Goal: Information Seeking & Learning: Learn about a topic

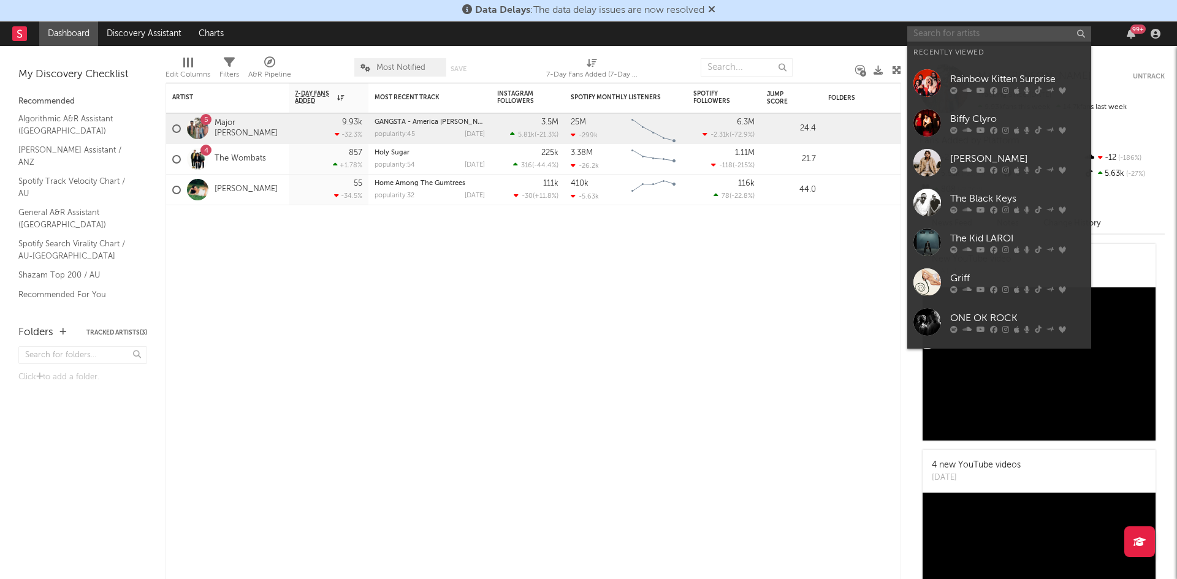
click at [956, 33] on input "text" at bounding box center [1000, 33] width 184 height 15
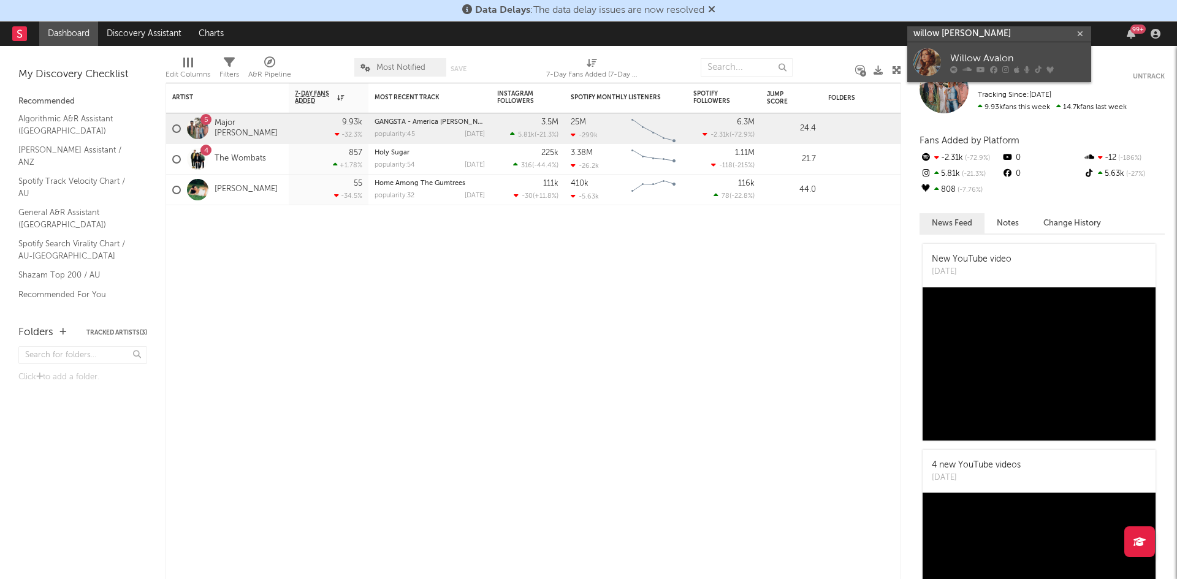
type input "willow [PERSON_NAME]"
click at [1018, 55] on div "Willow Avalon" at bounding box center [1017, 58] width 135 height 15
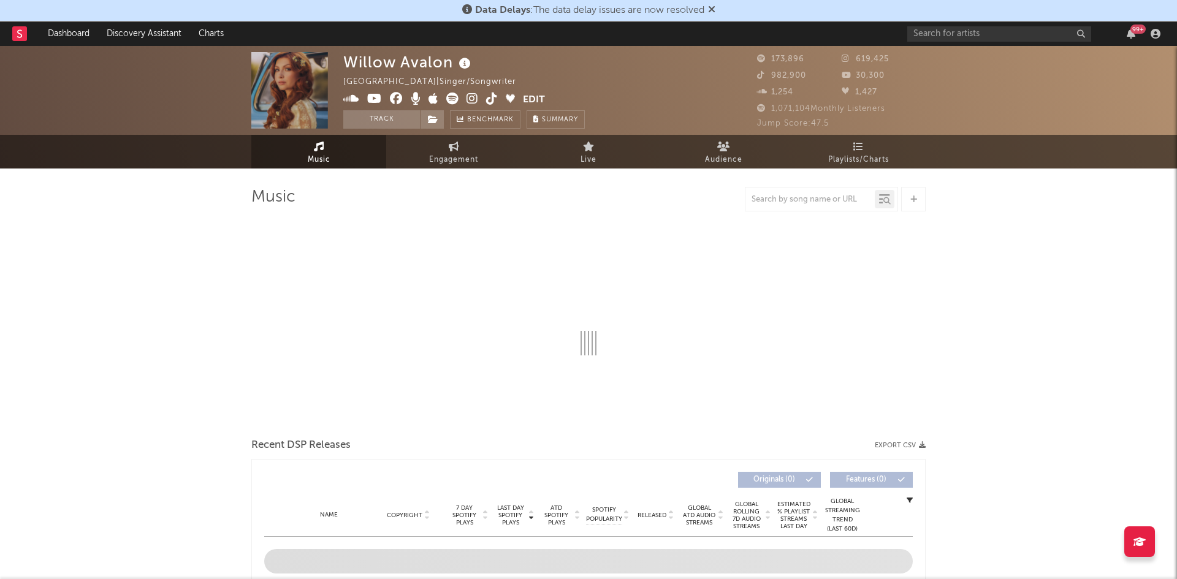
select select "6m"
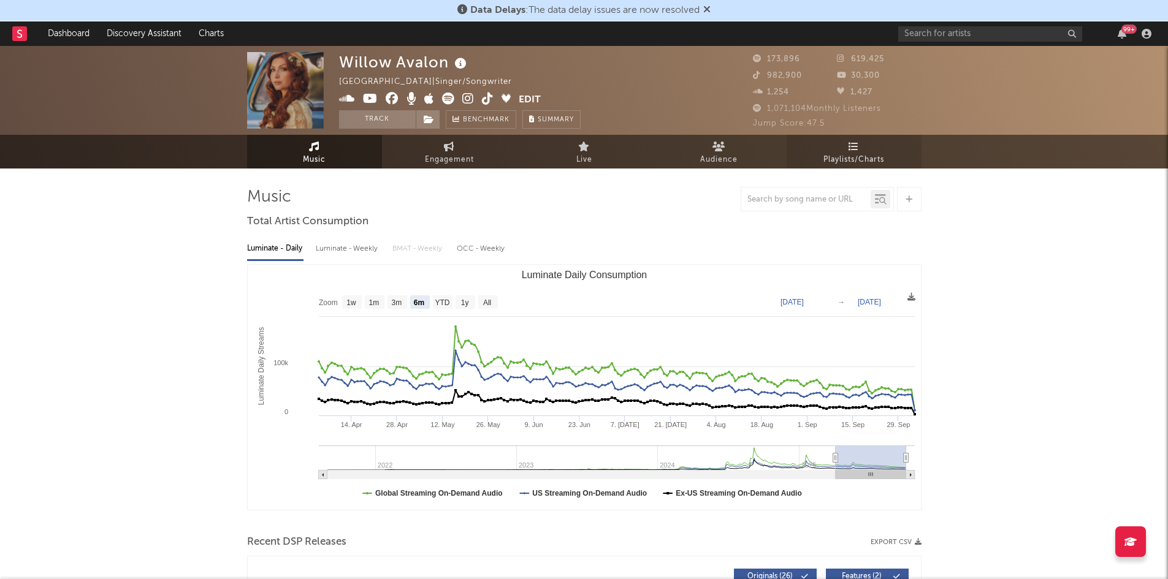
click at [896, 143] on link "Playlists/Charts" at bounding box center [854, 152] width 135 height 34
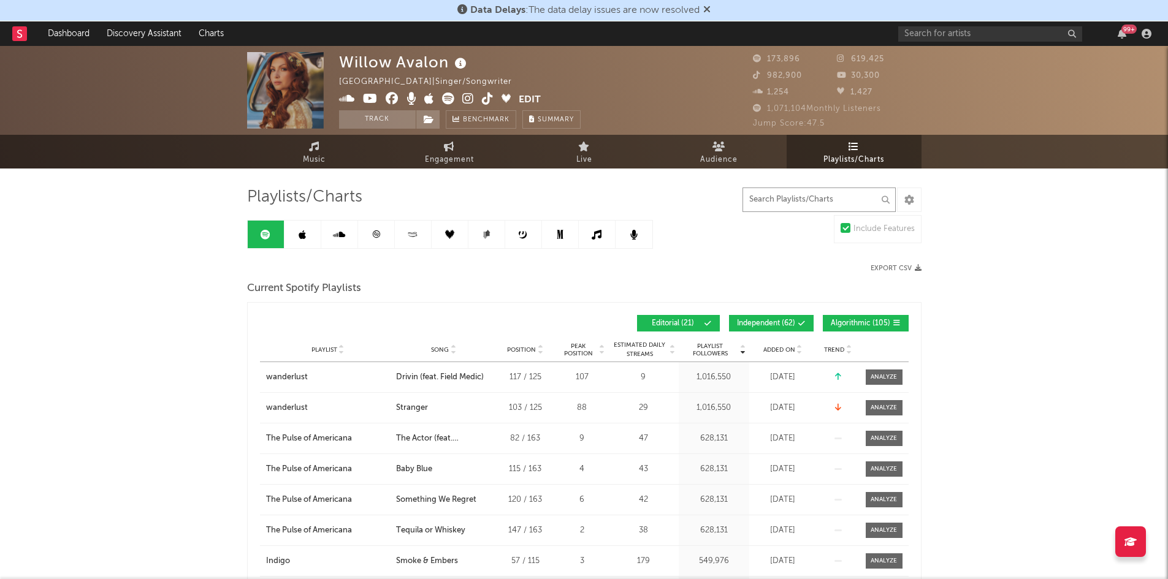
click at [818, 199] on input "text" at bounding box center [819, 200] width 153 height 25
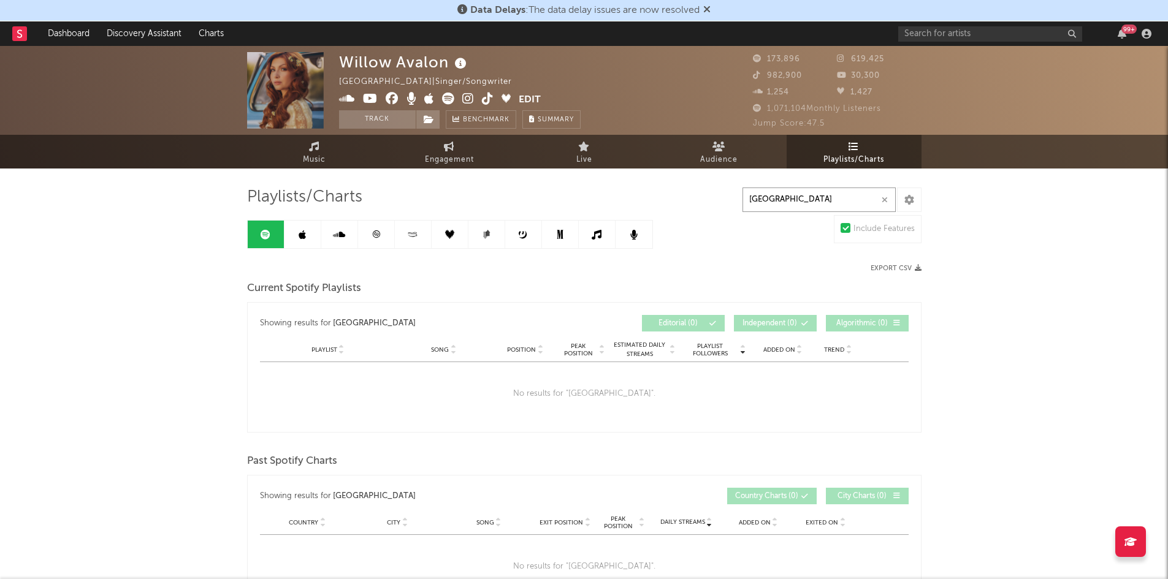
type input "[GEOGRAPHIC_DATA]"
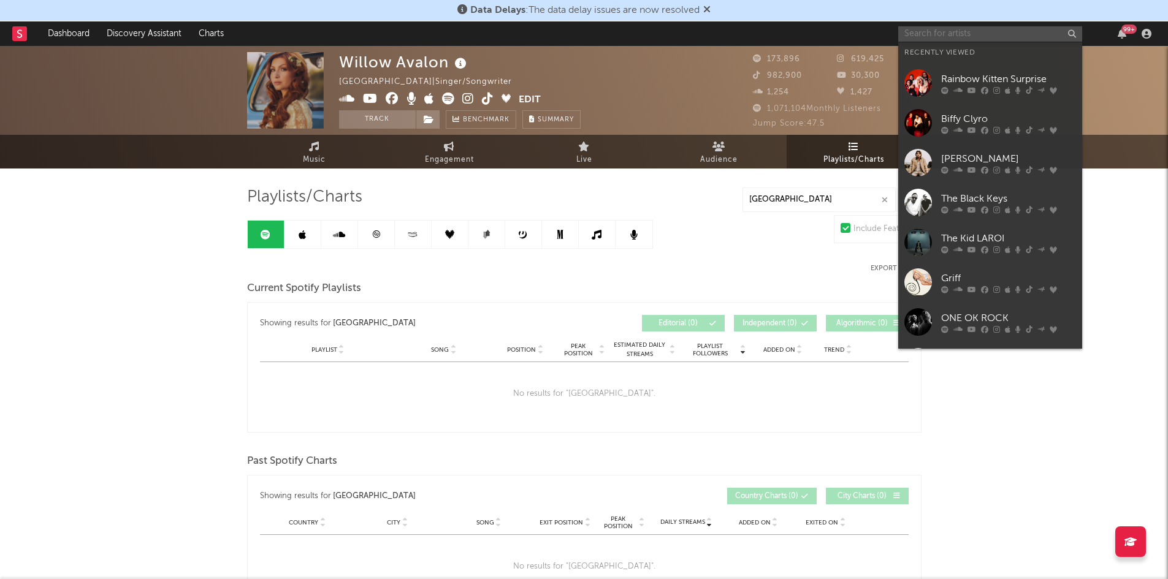
click at [1020, 31] on input "text" at bounding box center [990, 33] width 184 height 15
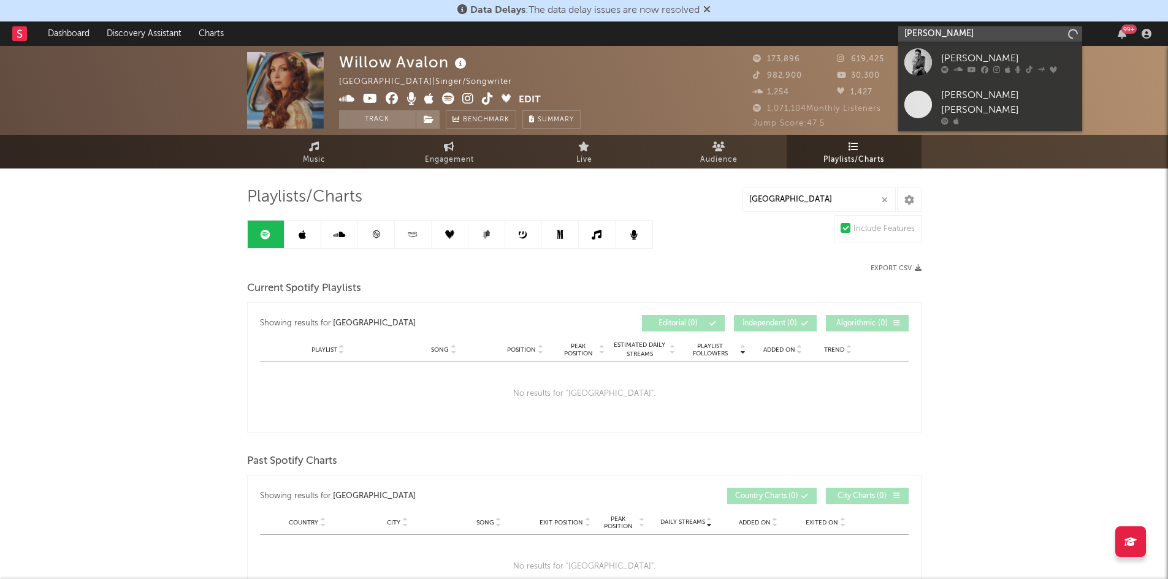
type input "[PERSON_NAME]"
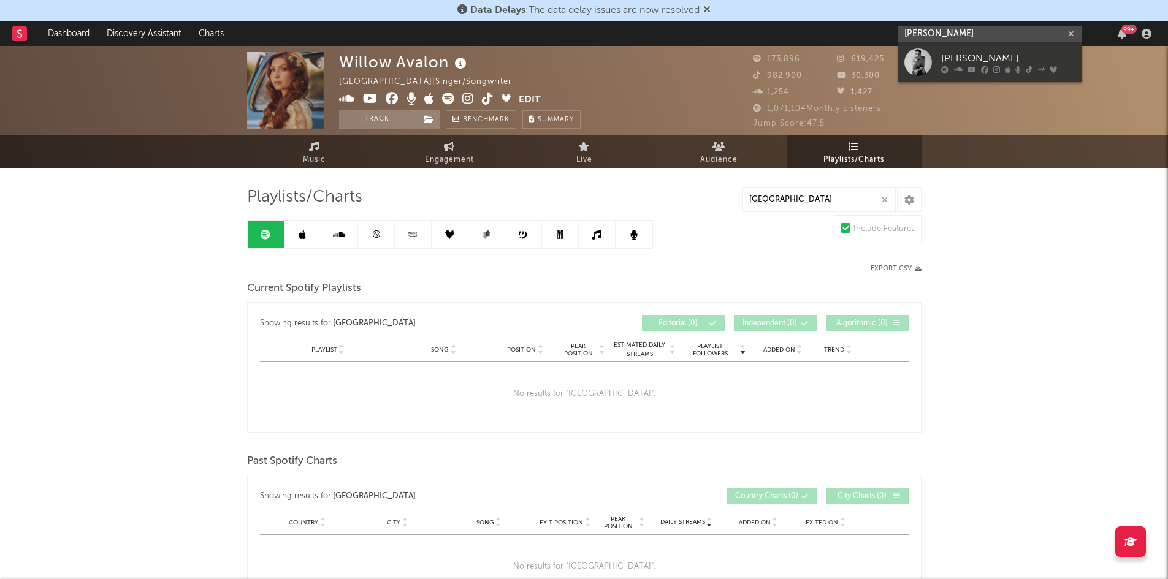
click at [1029, 39] on input "[PERSON_NAME]" at bounding box center [990, 33] width 184 height 15
click at [1011, 57] on div "[PERSON_NAME]" at bounding box center [1008, 58] width 135 height 15
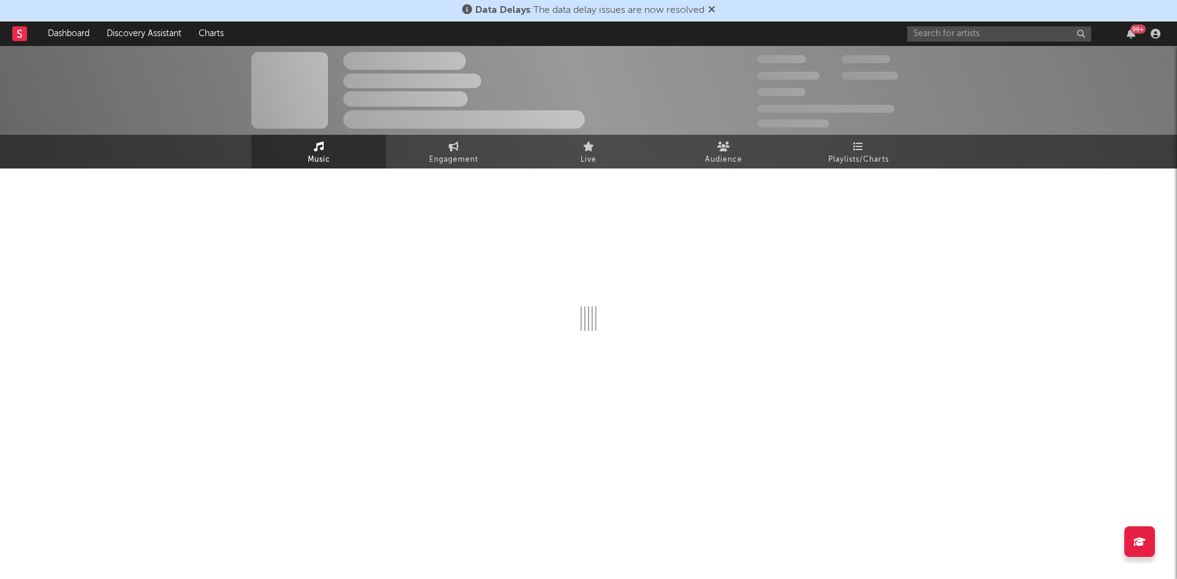
select select "6m"
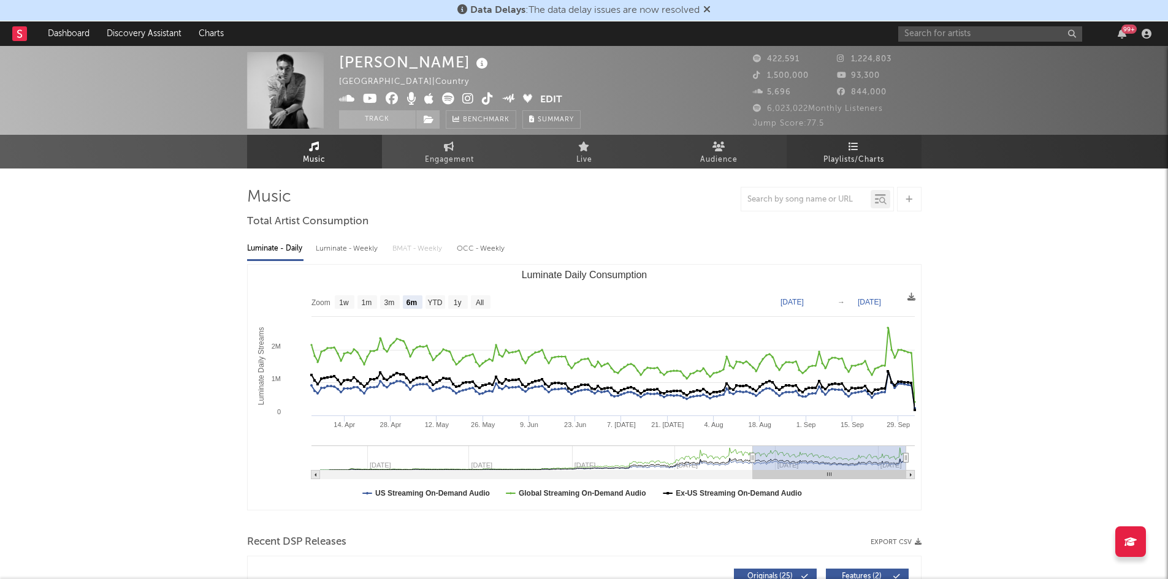
click at [872, 162] on span "Playlists/Charts" at bounding box center [854, 160] width 61 height 15
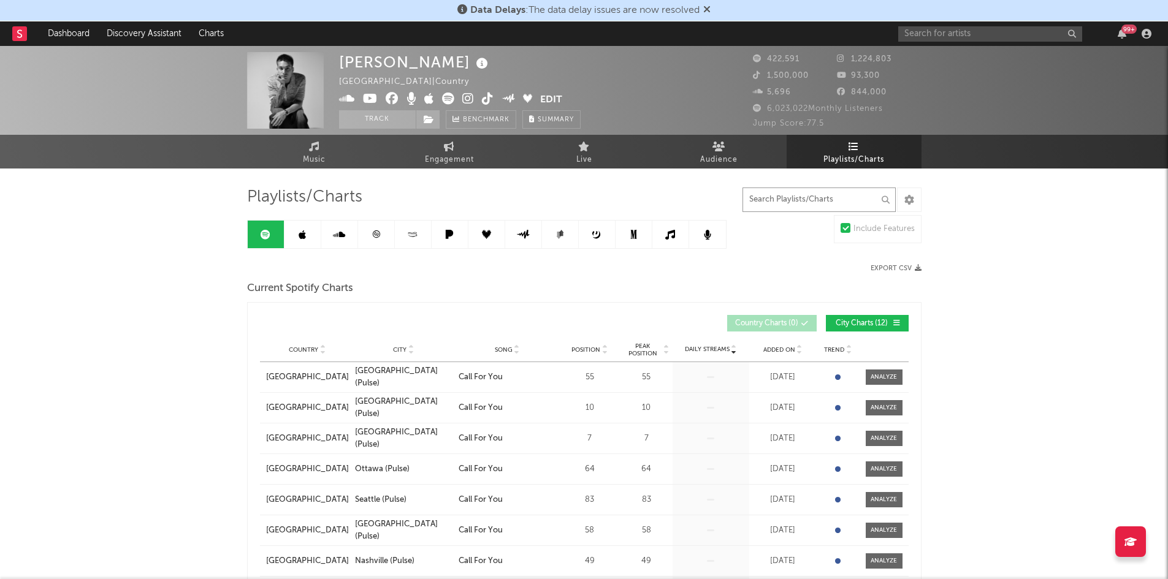
click at [781, 197] on input "text" at bounding box center [819, 200] width 153 height 25
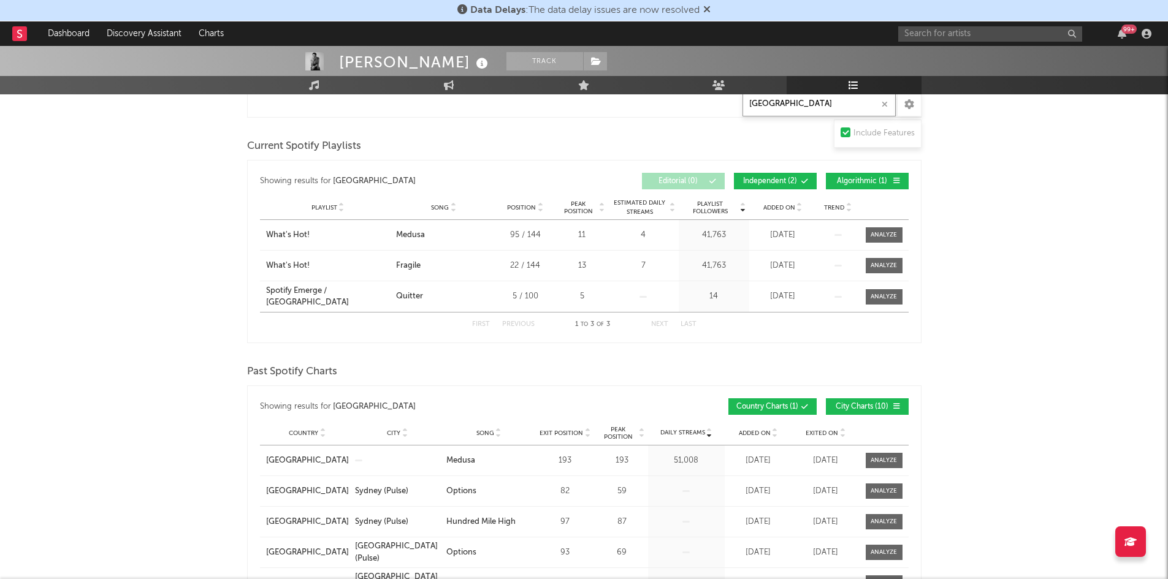
scroll to position [491, 0]
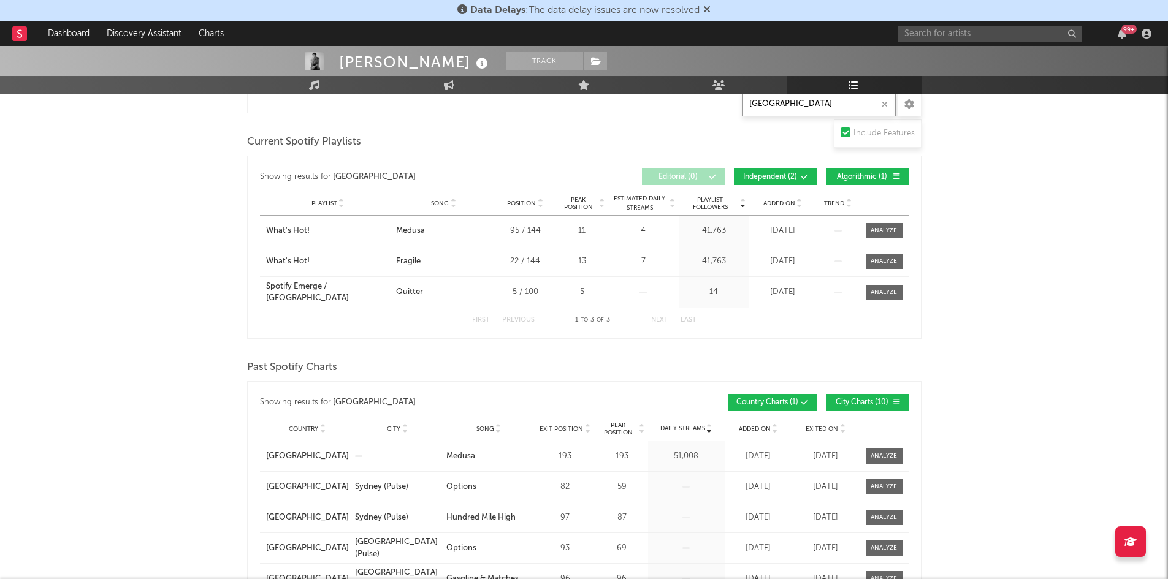
type input "[GEOGRAPHIC_DATA]"
click at [803, 396] on button "Country Charts ( 1 )" at bounding box center [773, 402] width 88 height 17
click at [768, 399] on span "Country Charts ( 1 )" at bounding box center [767, 402] width 62 height 7
click at [835, 401] on span "City Charts ( 10 )" at bounding box center [862, 402] width 56 height 7
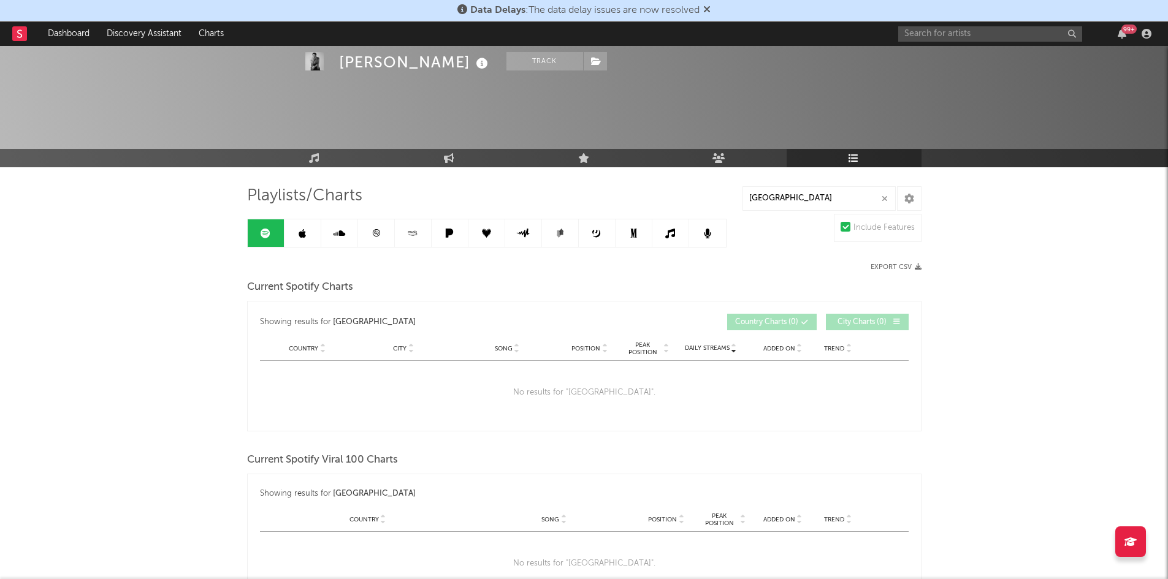
scroll to position [0, 0]
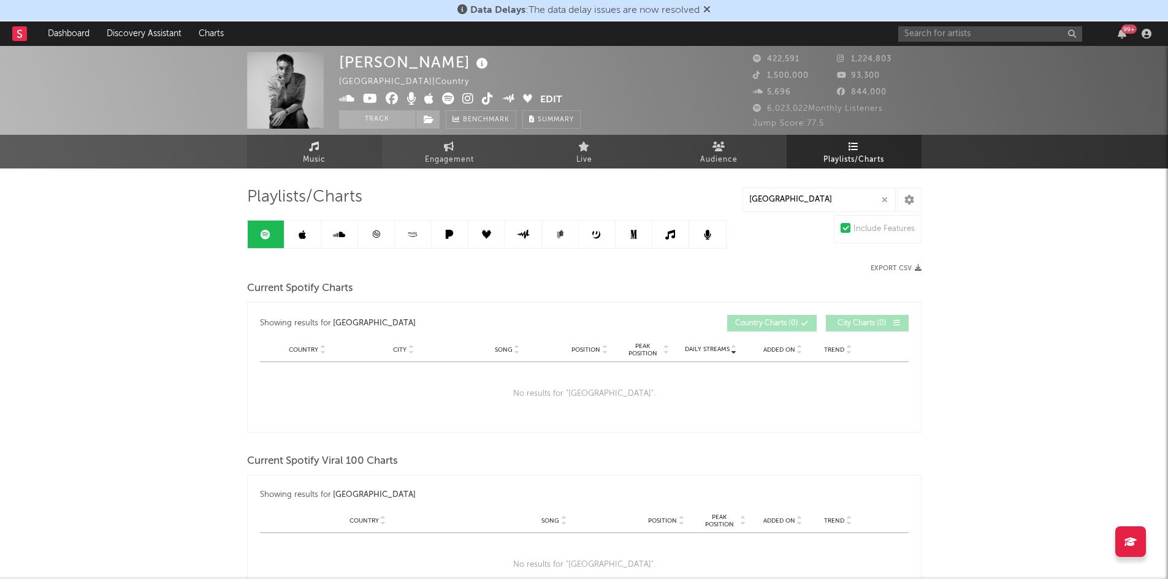
click at [291, 146] on link "Music" at bounding box center [314, 152] width 135 height 34
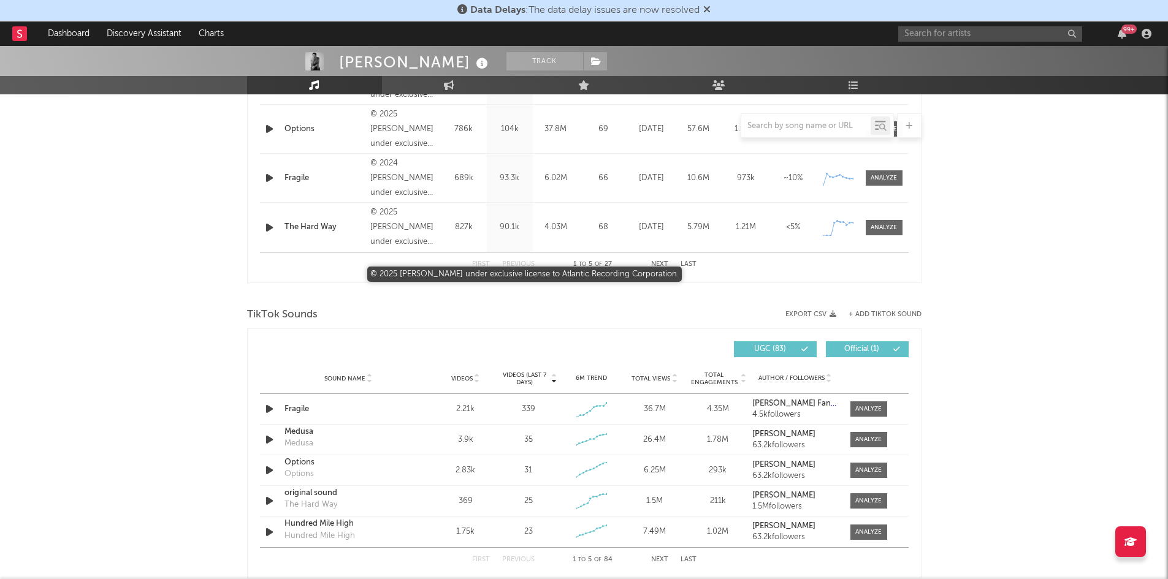
select select "6m"
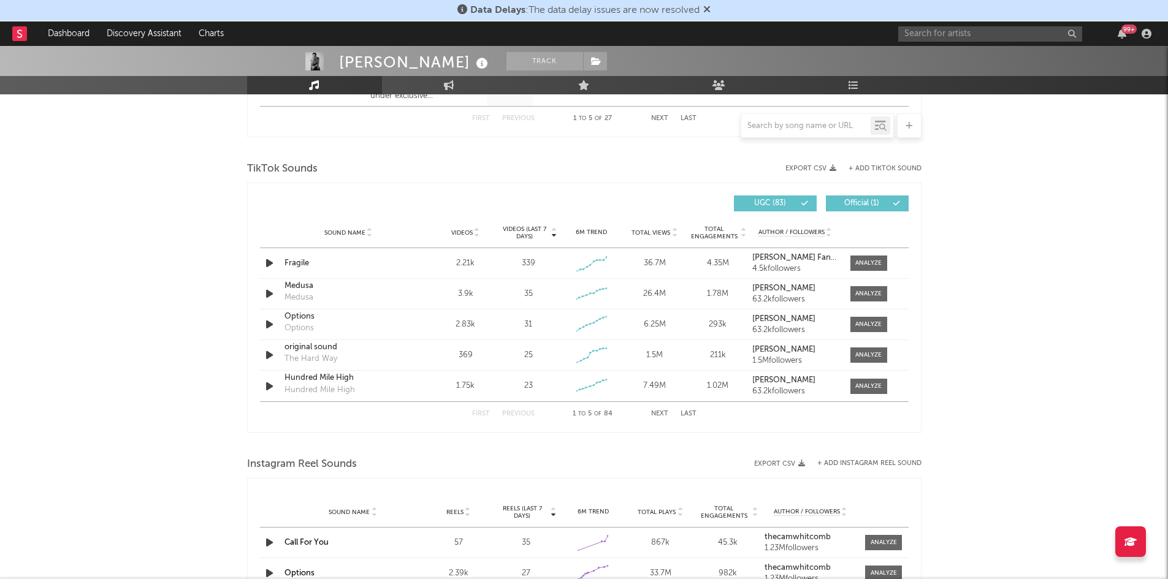
scroll to position [771, 0]
click at [865, 261] on div at bounding box center [868, 265] width 26 height 9
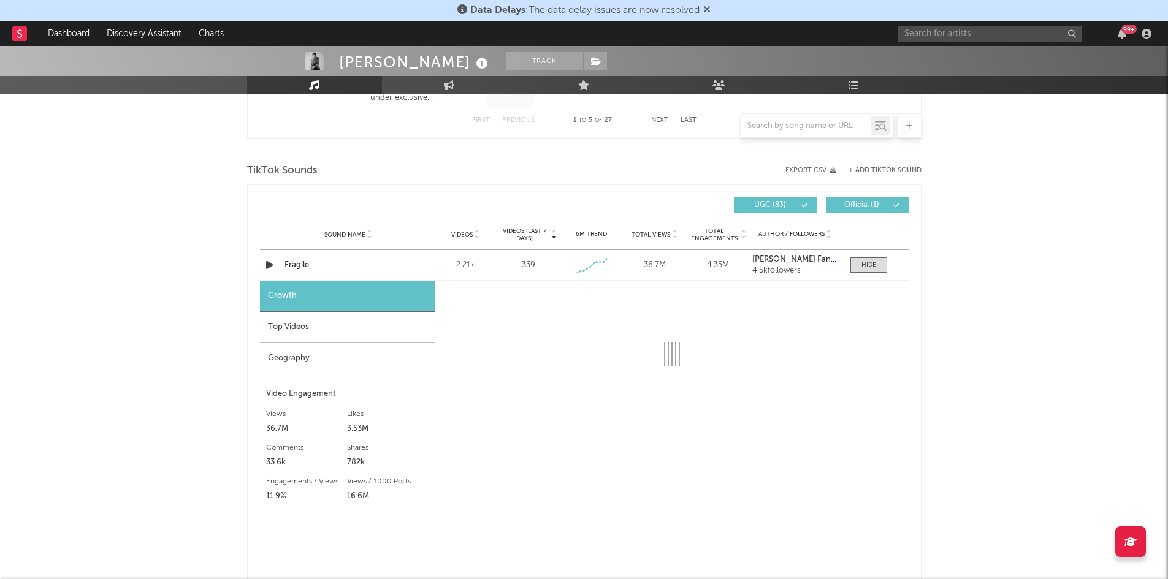
select select "1w"
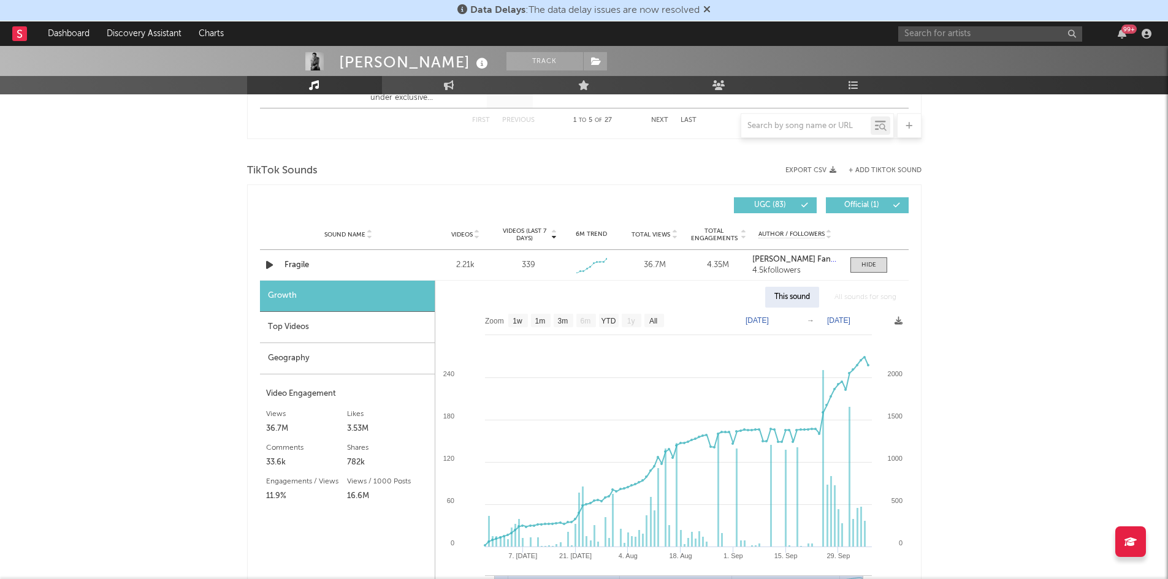
click at [307, 335] on div "Top Videos" at bounding box center [347, 327] width 175 height 31
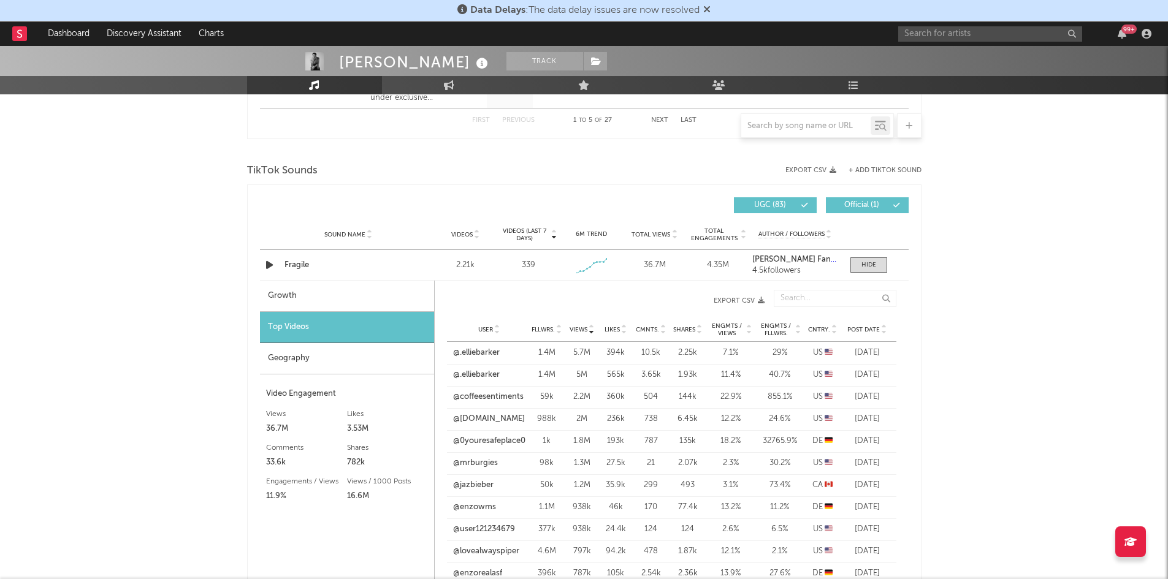
click at [810, 326] on span "Cntry." at bounding box center [819, 329] width 22 height 7
click at [485, 354] on link "@baxterbeamz" at bounding box center [481, 353] width 56 height 12
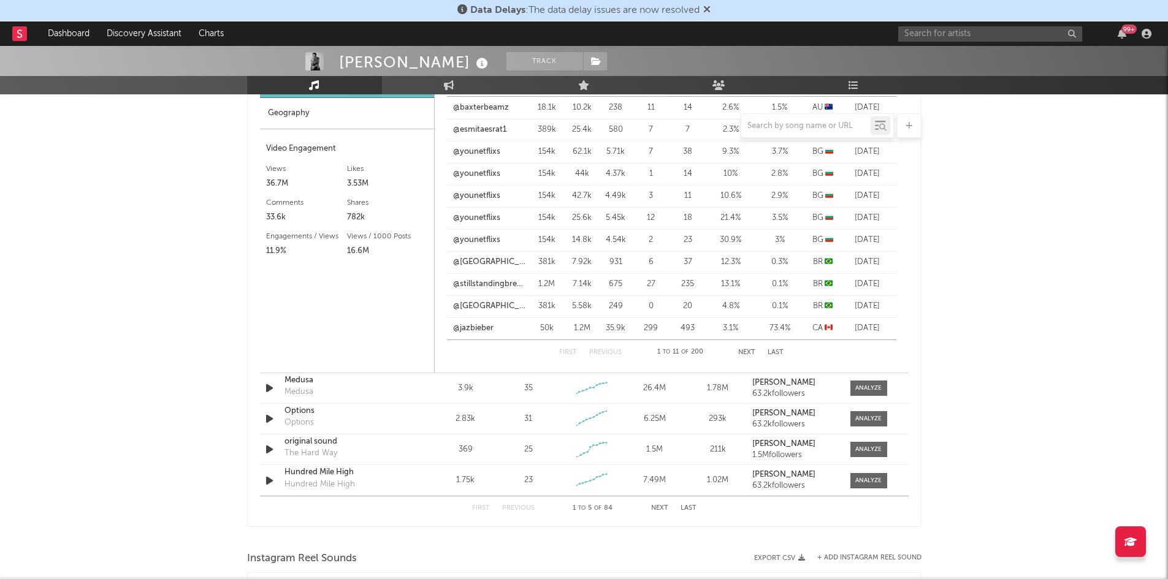
scroll to position [1201, 0]
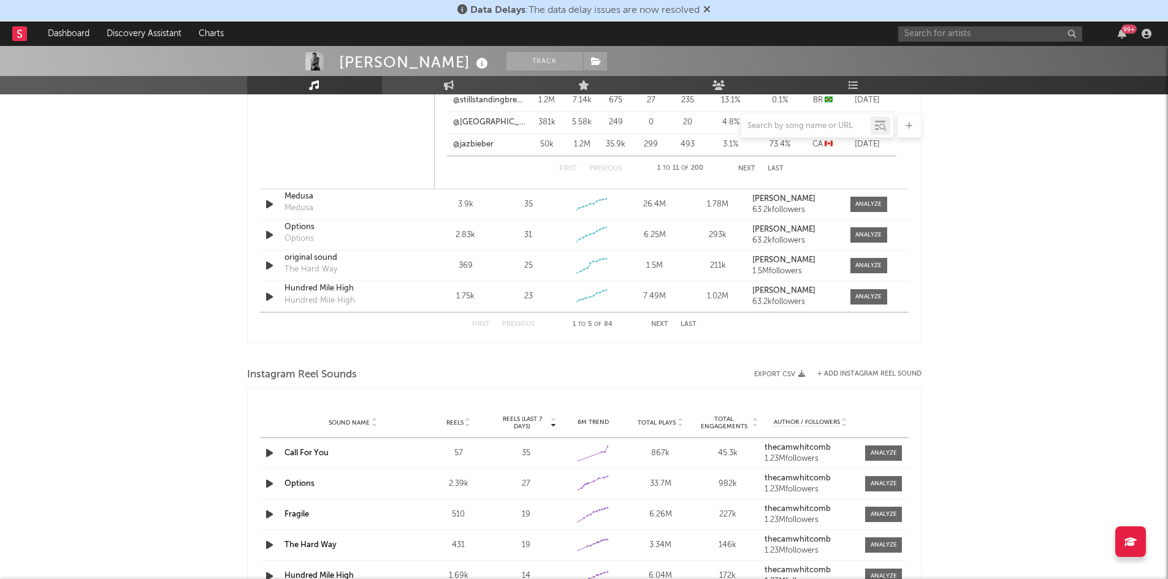
click at [667, 325] on button "Next" at bounding box center [659, 324] width 17 height 7
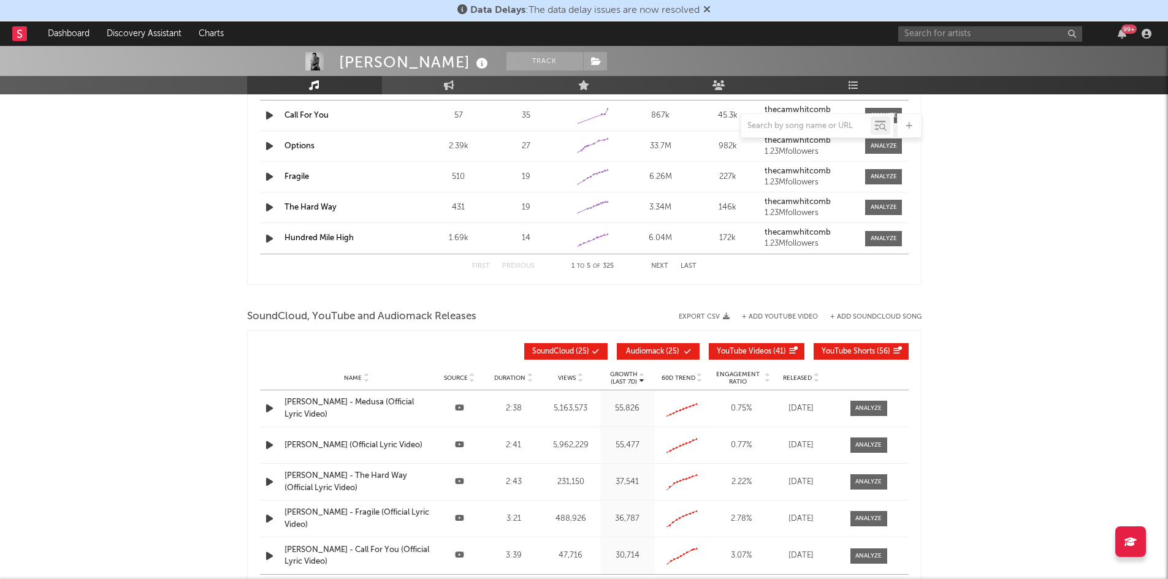
scroll to position [1170, 0]
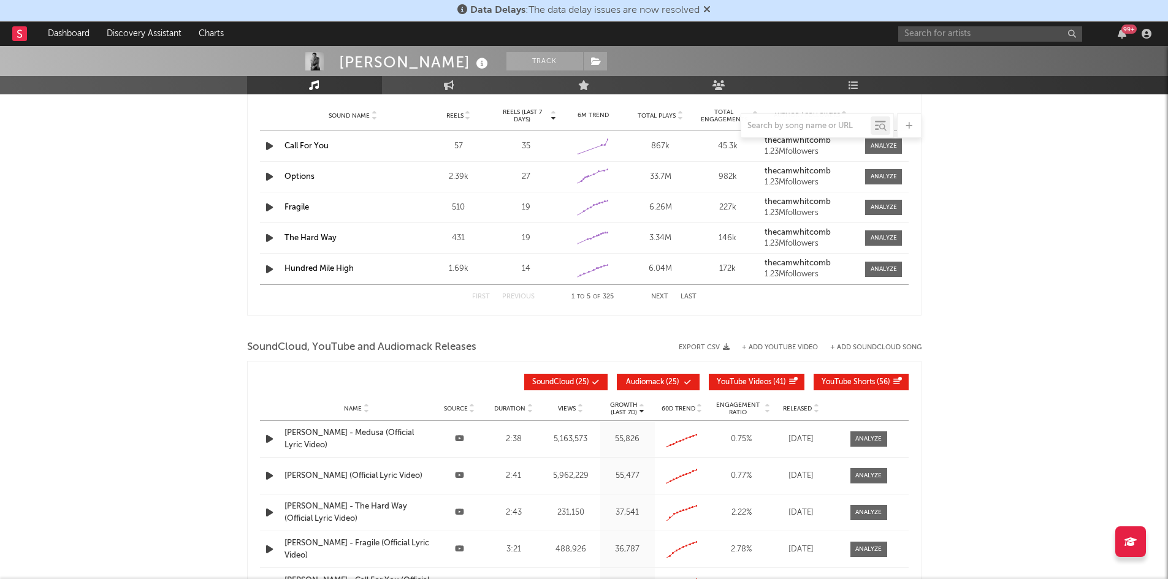
click at [660, 291] on div "First Previous 1 to 5 of 325 Next Last" at bounding box center [584, 297] width 224 height 24
click at [661, 294] on button "Next" at bounding box center [659, 297] width 17 height 7
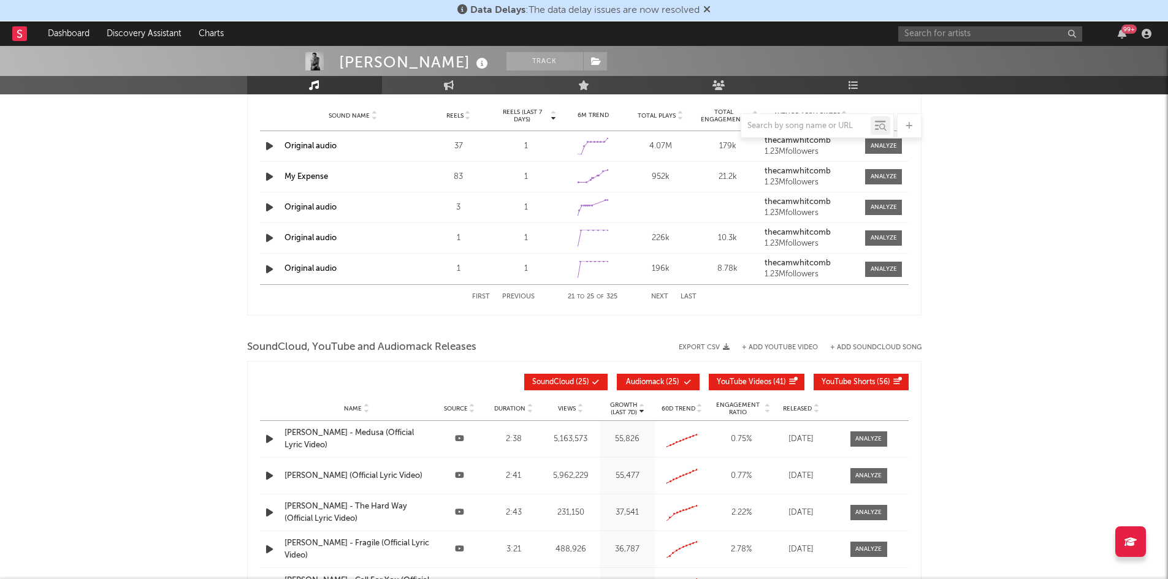
click at [661, 294] on button "Next" at bounding box center [659, 297] width 17 height 7
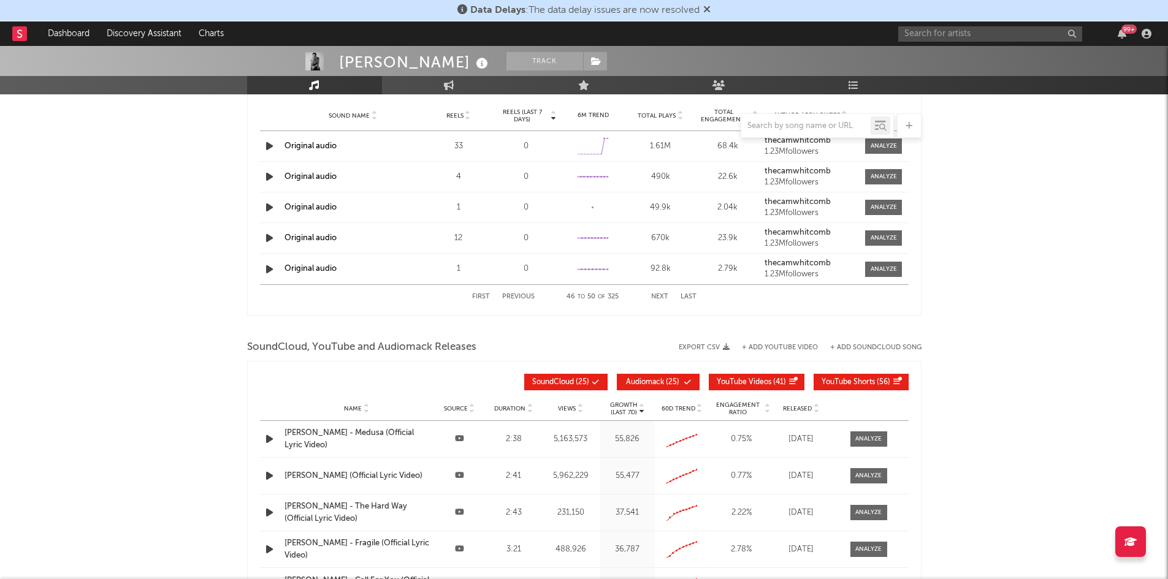
click at [661, 294] on button "Next" at bounding box center [659, 297] width 17 height 7
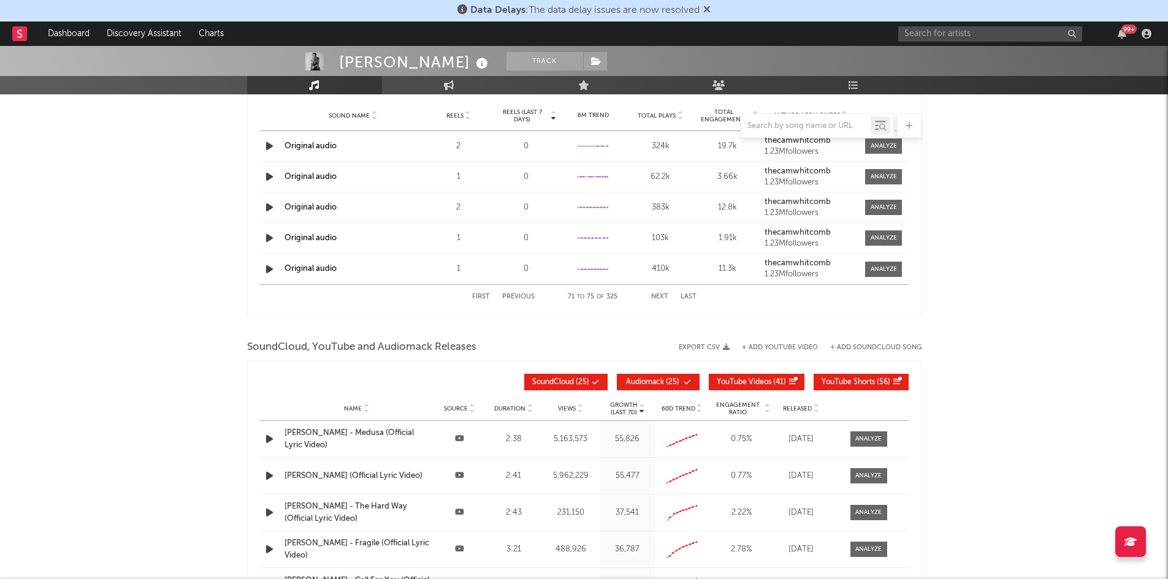
click at [661, 294] on button "Next" at bounding box center [659, 297] width 17 height 7
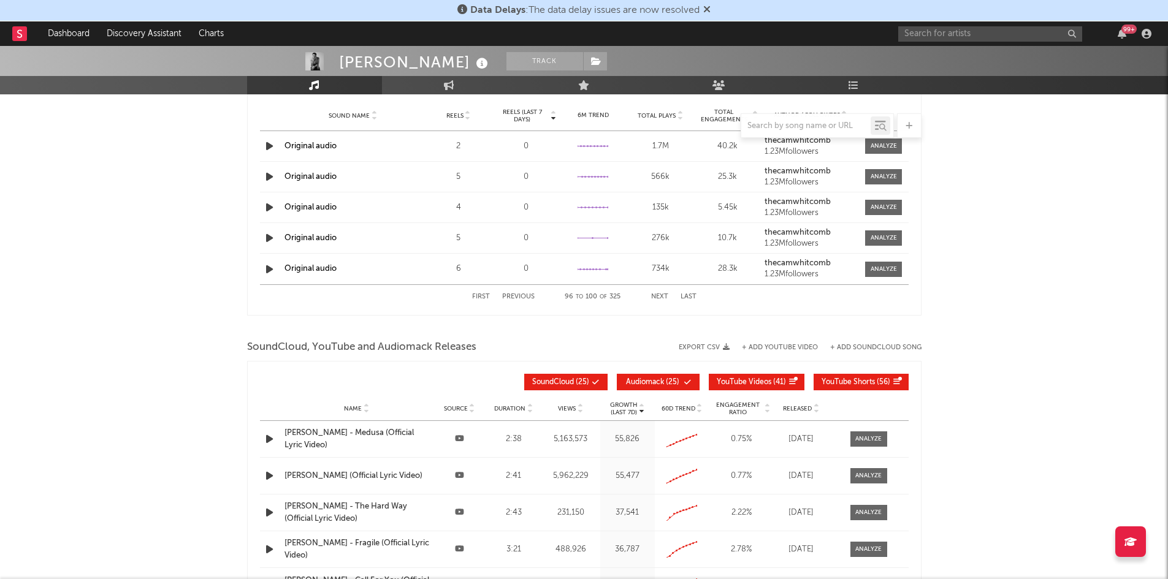
click at [661, 294] on button "Next" at bounding box center [659, 297] width 17 height 7
click at [961, 35] on input "text" at bounding box center [990, 33] width 184 height 15
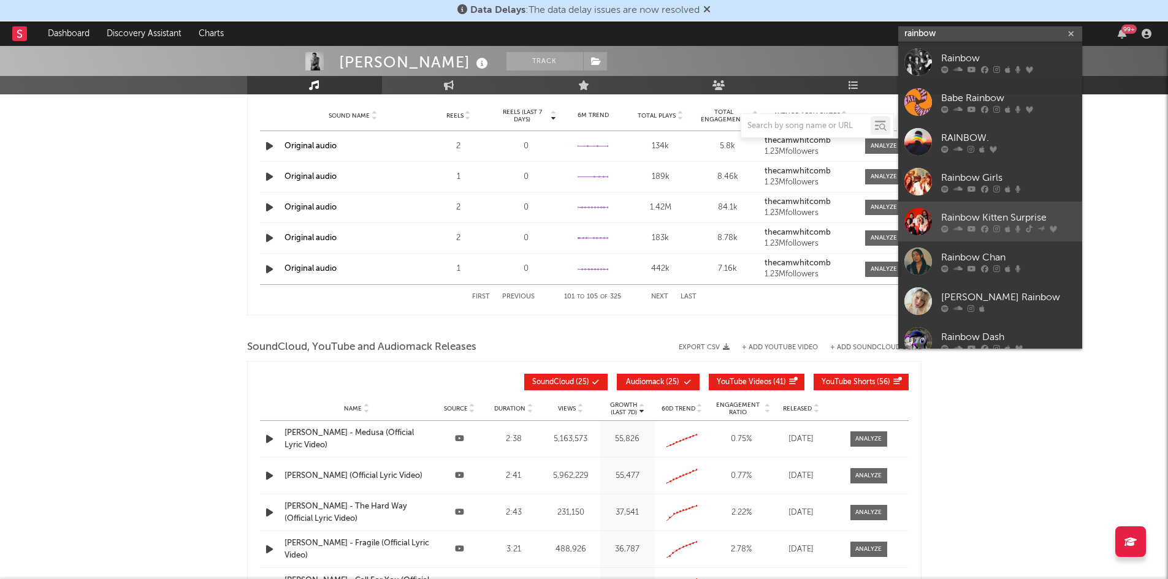
type input "rainbow"
click at [1017, 221] on div "Rainbow Kitten Surprise" at bounding box center [1008, 217] width 135 height 15
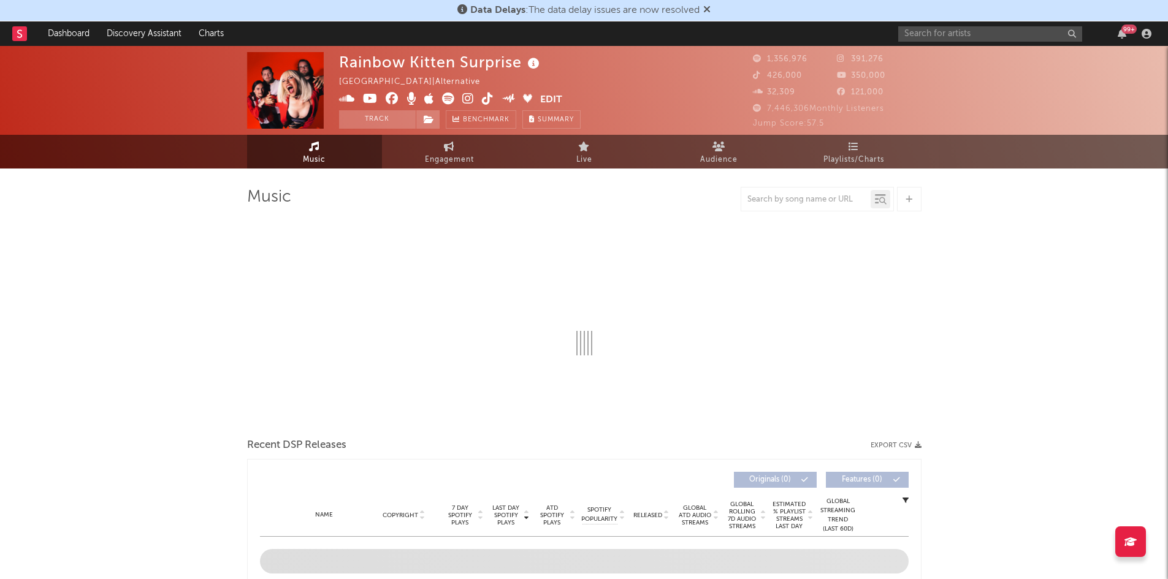
select select "6m"
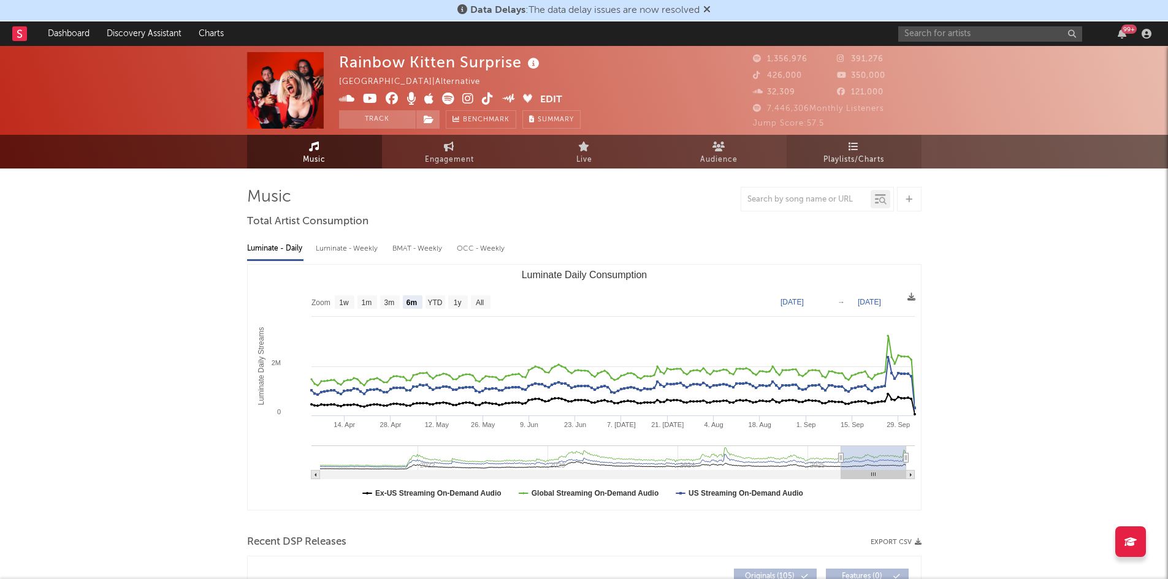
click at [832, 150] on link "Playlists/Charts" at bounding box center [854, 152] width 135 height 34
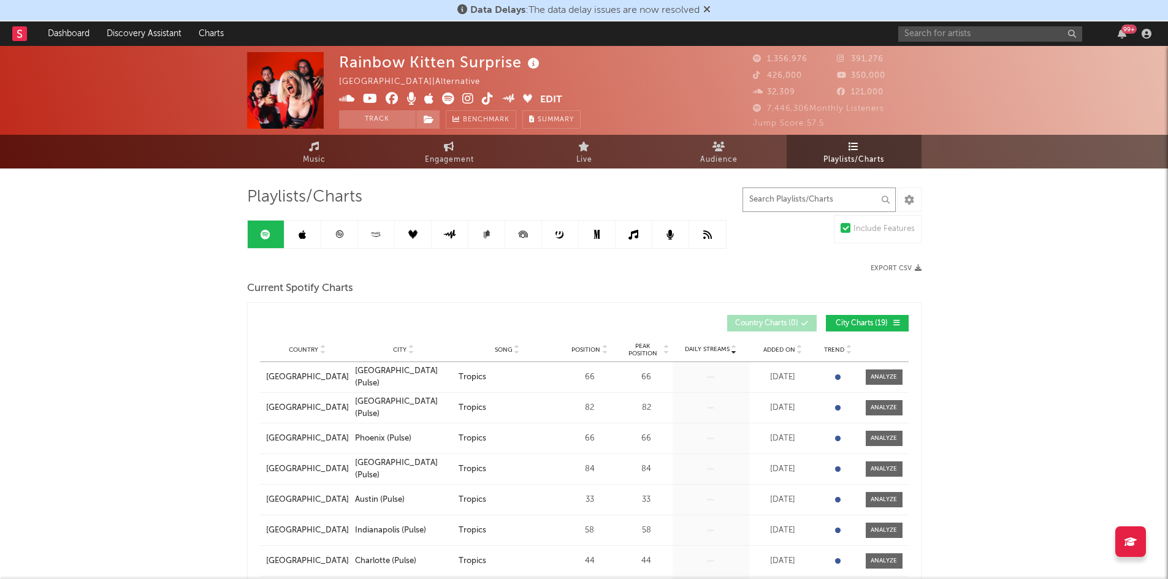
click at [816, 199] on input "text" at bounding box center [819, 200] width 153 height 25
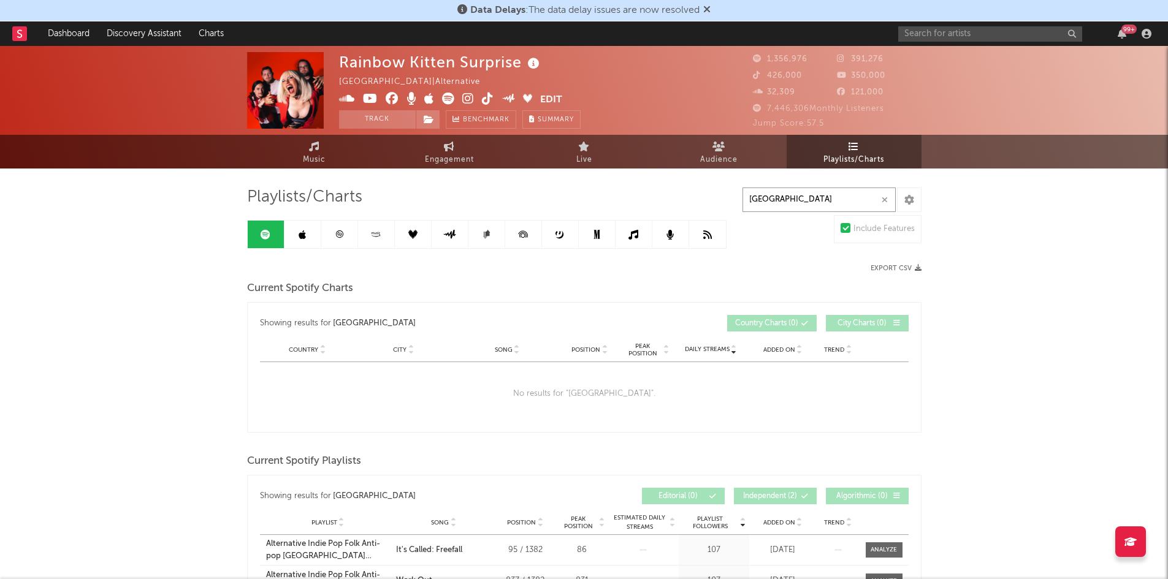
type input "[GEOGRAPHIC_DATA]"
click at [808, 203] on input "[GEOGRAPHIC_DATA]" at bounding box center [819, 200] width 153 height 25
